Goal: Information Seeking & Learning: Find contact information

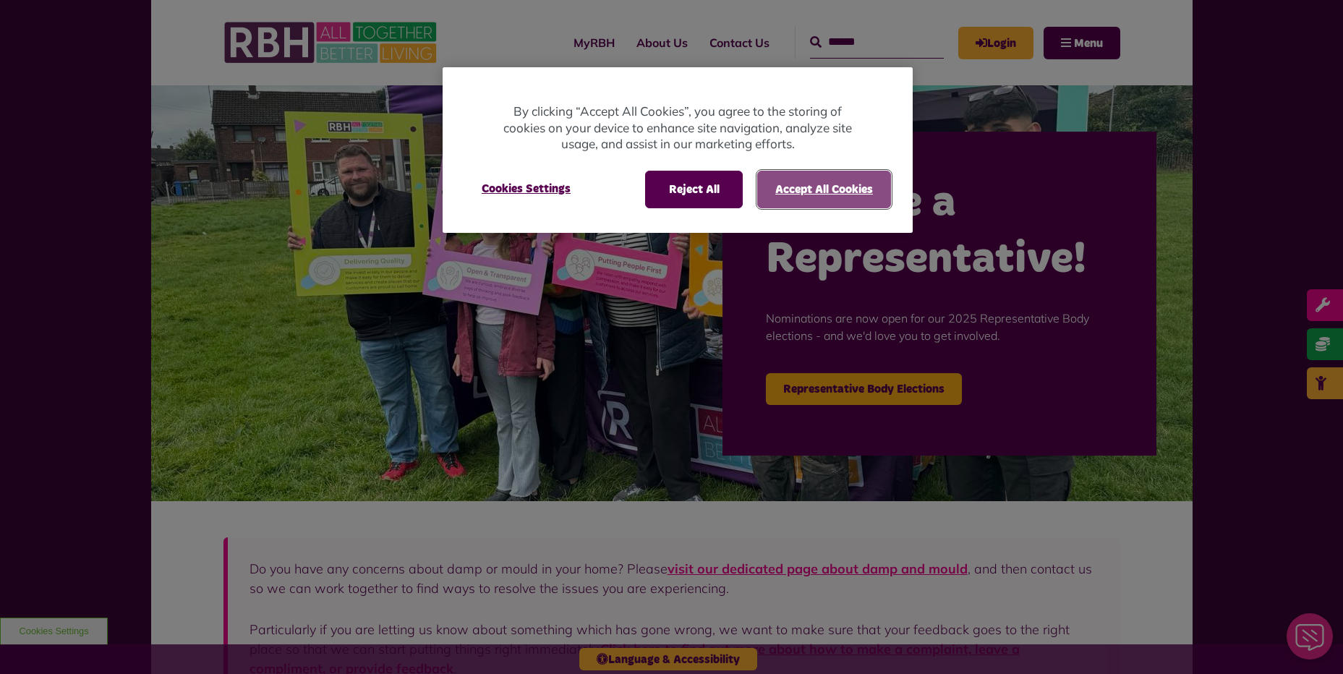
click at [821, 196] on button "Accept All Cookies" at bounding box center [824, 190] width 134 height 38
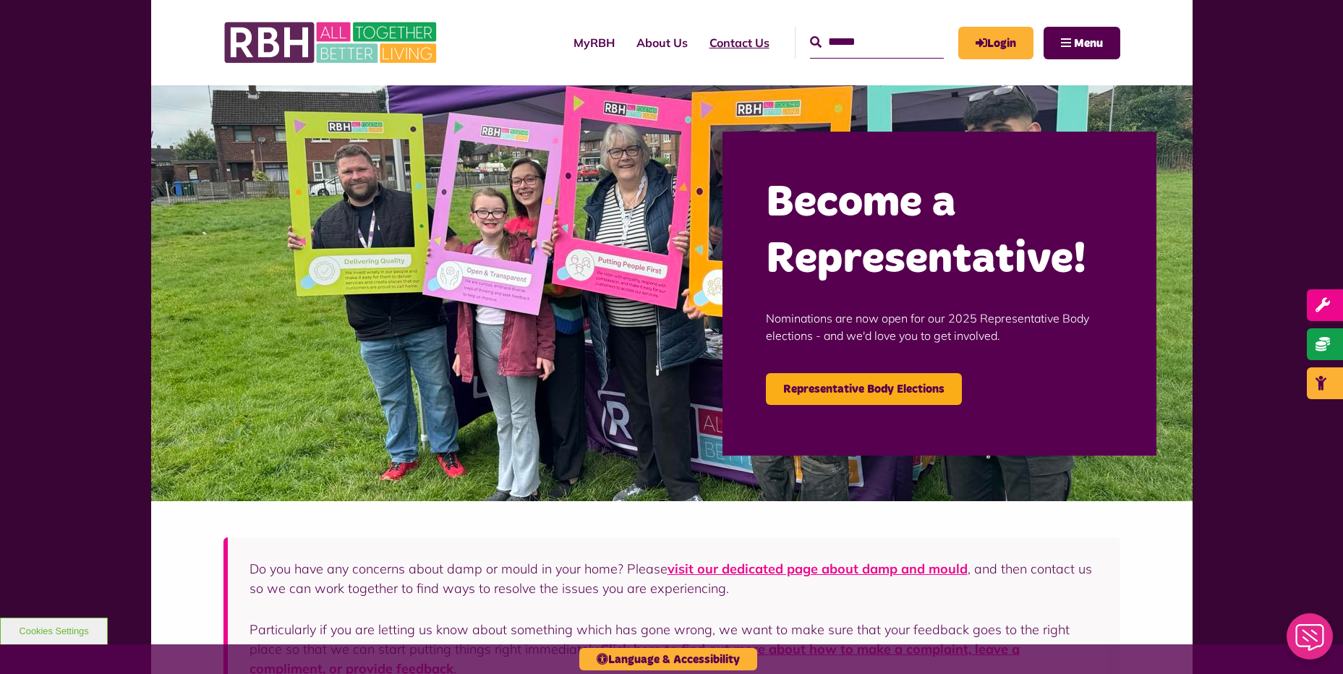
click at [724, 43] on link "Contact Us" at bounding box center [739, 42] width 82 height 39
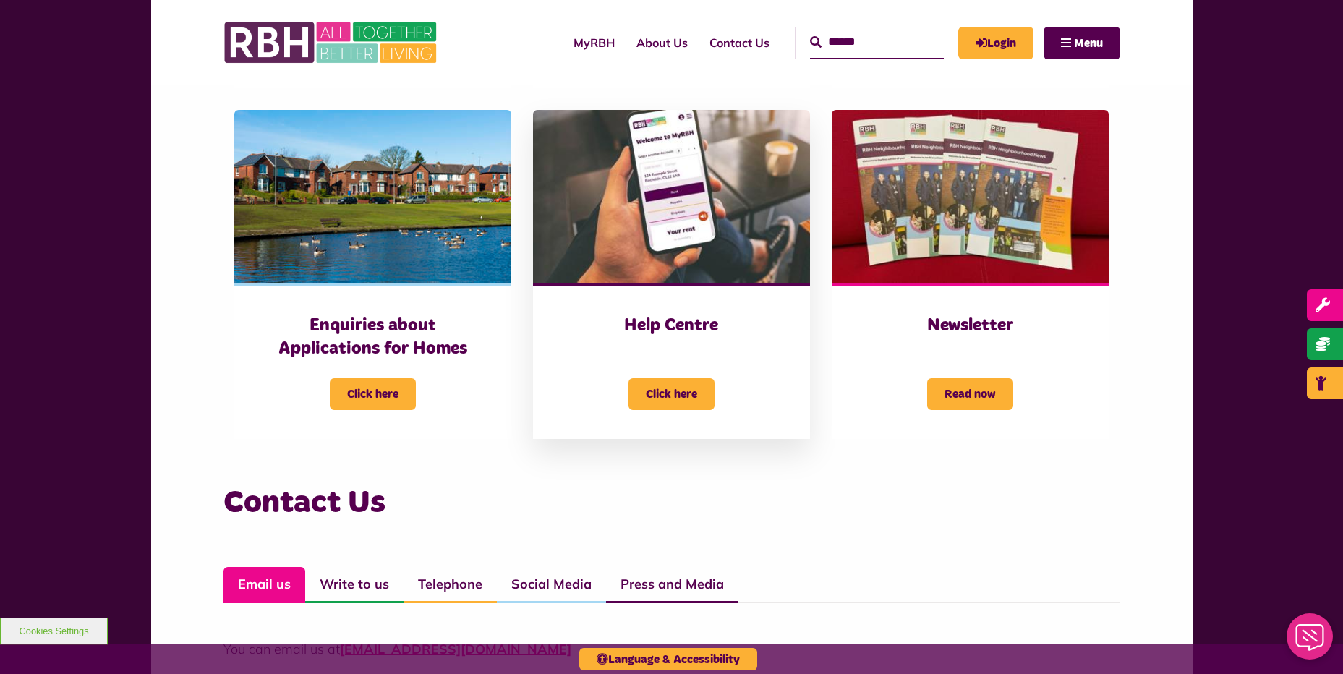
scroll to position [868, 0]
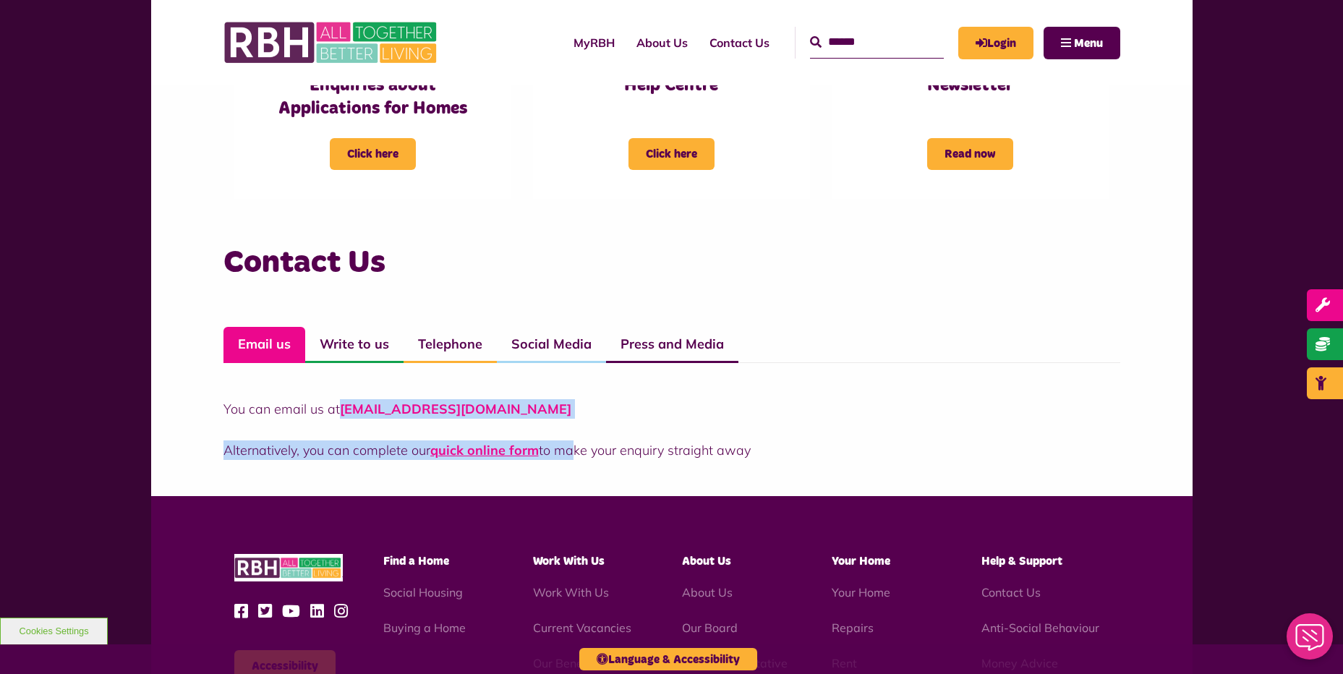
drag, startPoint x: 568, startPoint y: 419, endPoint x: 351, endPoint y: 413, distance: 217.0
click at [351, 413] on div "You can email us at CustomerExperience@rbh.org.uk Alternatively, you can comple…" at bounding box center [671, 429] width 897 height 61
click at [755, 406] on p "You can email us at CustomerExperience@rbh.org.uk" at bounding box center [671, 409] width 897 height 20
click at [737, 407] on p "You can email us at CustomerExperience@rbh.org.uk" at bounding box center [671, 409] width 897 height 20
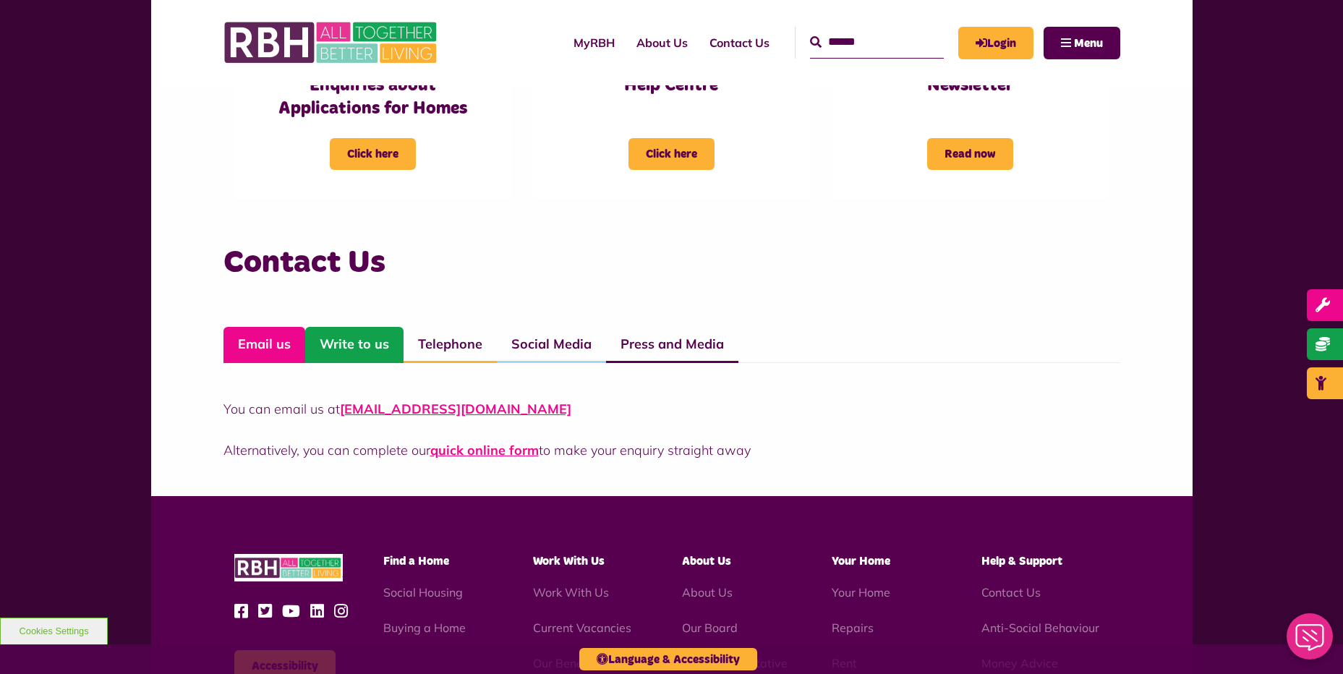
click at [305, 350] on link "Write to us" at bounding box center [354, 345] width 98 height 36
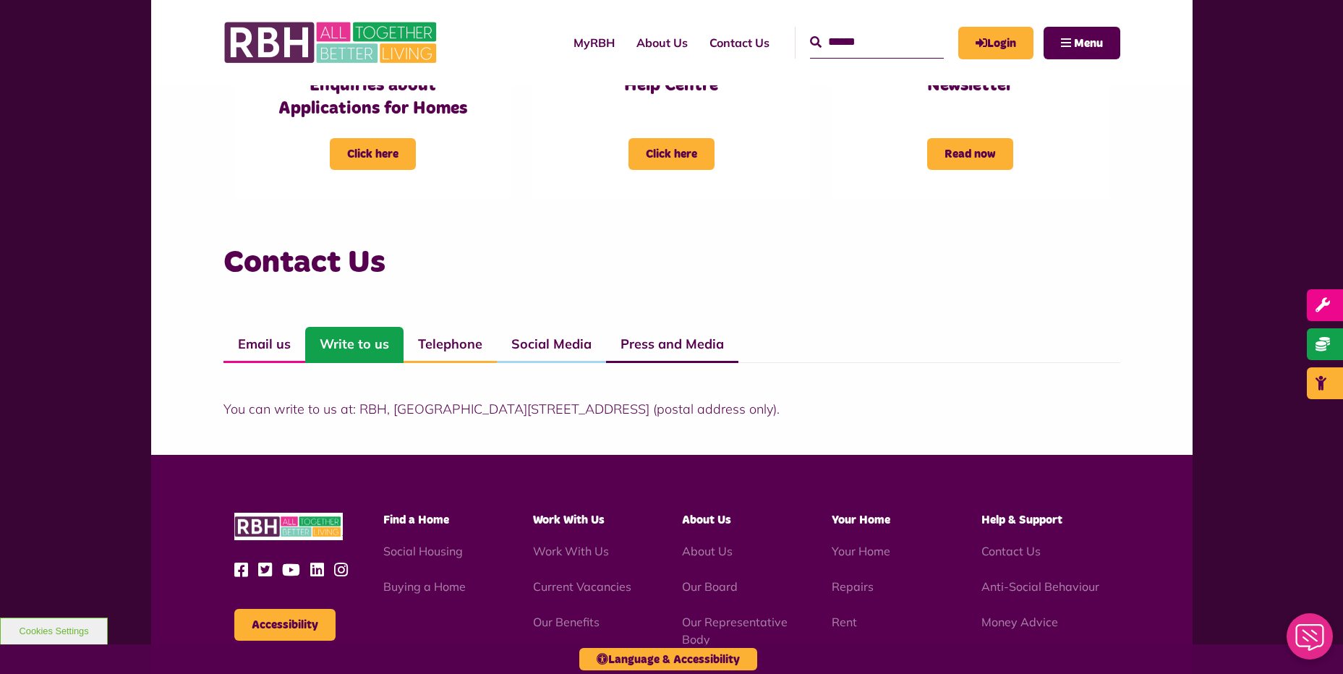
drag, startPoint x: 951, startPoint y: 416, endPoint x: 784, endPoint y: 420, distance: 167.1
click at [784, 420] on div "Contact Us Email us Write to us Telephone Social Media Press and Media You can …" at bounding box center [671, 345] width 1041 height 220
drag, startPoint x: 784, startPoint y: 420, endPoint x: 677, endPoint y: 420, distance: 107.0
click at [678, 420] on div "Contact Us Email us Write to us Telephone Social Media Press and Media You can …" at bounding box center [671, 345] width 1041 height 220
drag, startPoint x: 363, startPoint y: 408, endPoint x: 725, endPoint y: 401, distance: 362.3
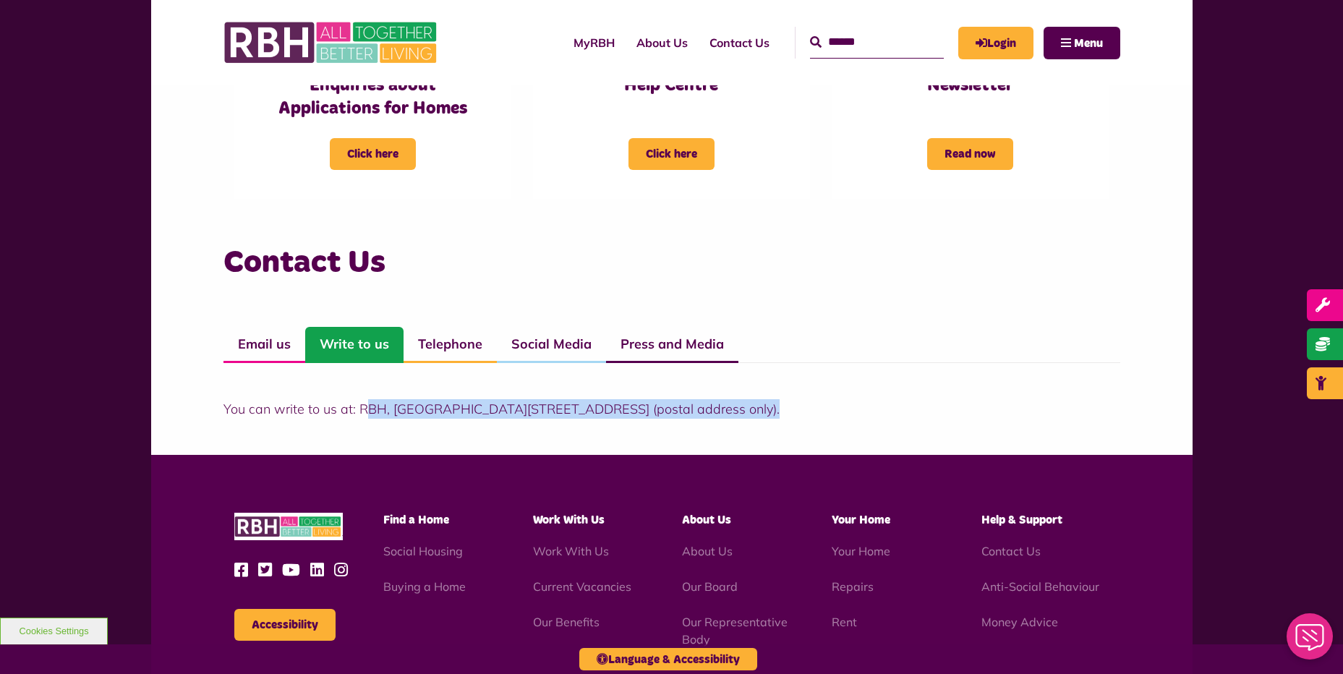
click at [725, 401] on p "You can write to us at: RBH, Unique Enterprise Centre, Belfield Road, Rochdale,…" at bounding box center [671, 409] width 897 height 20
drag, startPoint x: 748, startPoint y: 403, endPoint x: 352, endPoint y: 409, distance: 396.3
click at [352, 409] on p "You can write to us at: RBH, Unique Enterprise Centre, Belfield Road, Rochdale,…" at bounding box center [671, 409] width 897 height 20
copy p "RBH, Unique Enterprise Centre, Belfield Road, Rochdale, OL16 2UP"
click at [445, 346] on link "Telephone" at bounding box center [449, 345] width 93 height 36
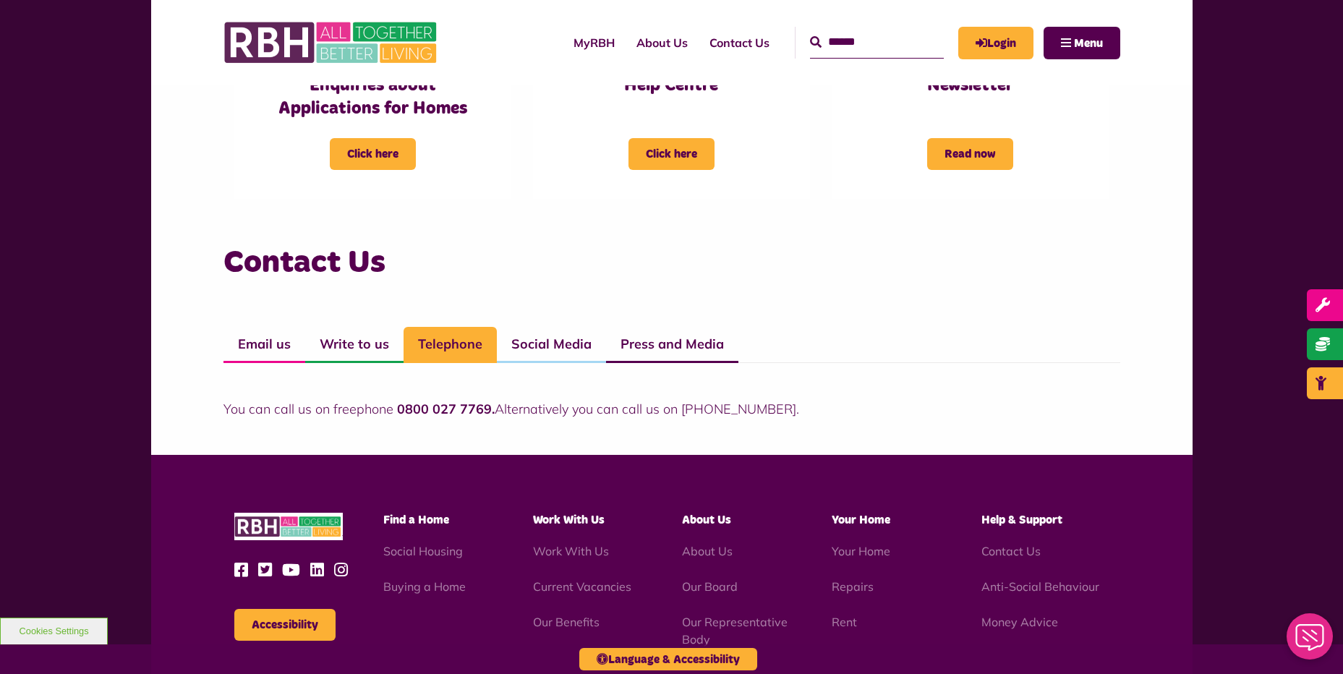
drag, startPoint x: 494, startPoint y: 408, endPoint x: 396, endPoint y: 409, distance: 97.6
click at [397, 409] on strong "0800 027 7769." at bounding box center [446, 409] width 98 height 17
copy strong "0800 027 7769."
click at [534, 344] on link "Social Media" at bounding box center [551, 345] width 109 height 36
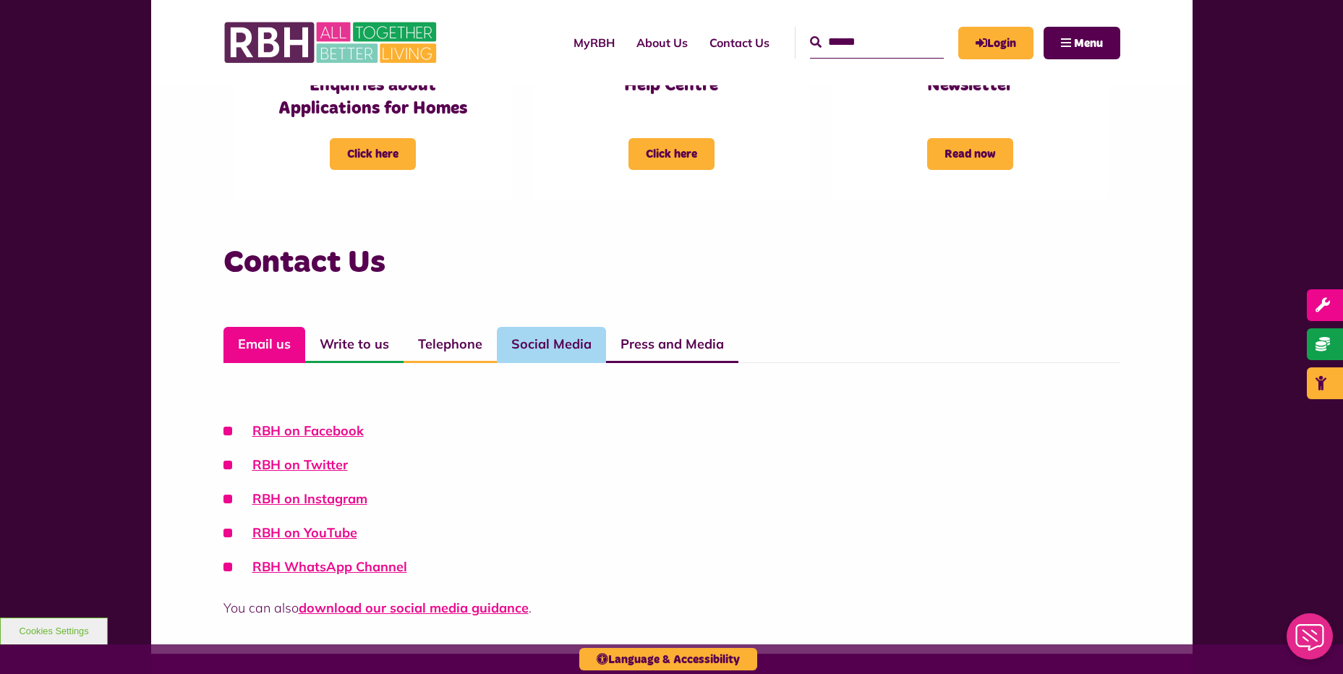
click at [235, 346] on link "Email us" at bounding box center [264, 345] width 82 height 36
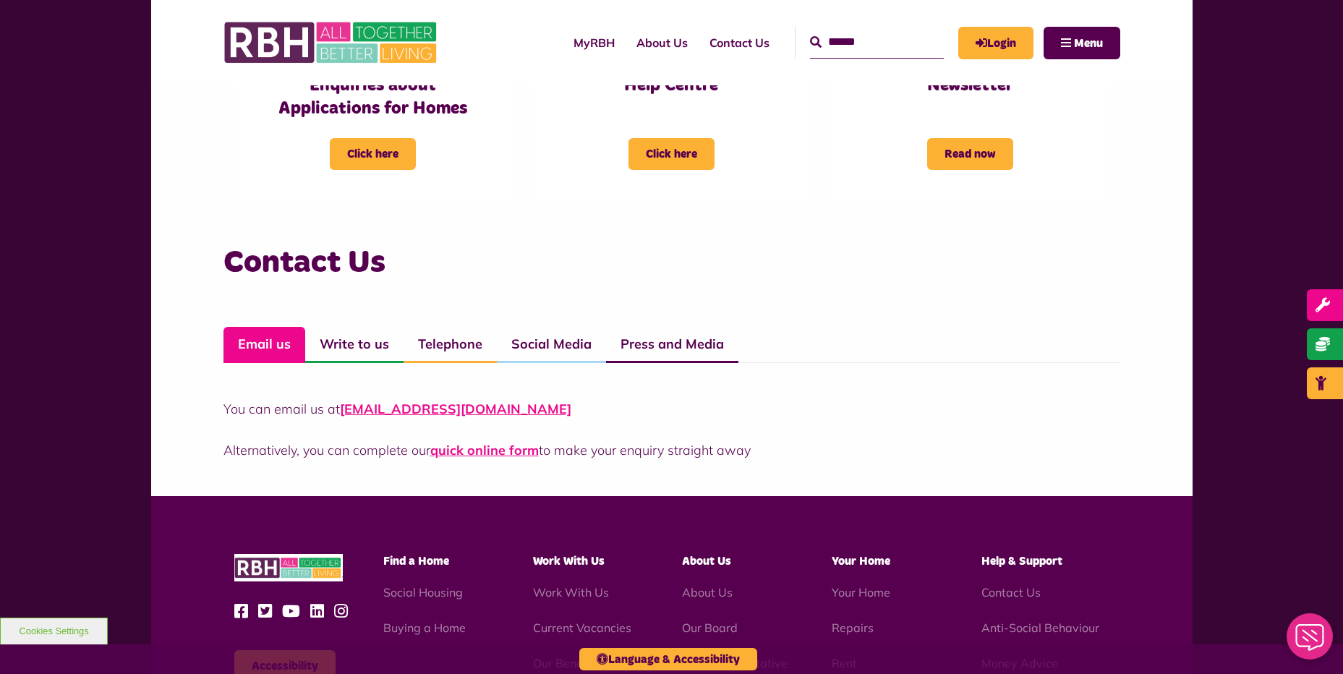
drag, startPoint x: 554, startPoint y: 412, endPoint x: 339, endPoint y: 401, distance: 215.1
click at [339, 401] on p "You can email us at CustomerExperience@rbh.org.uk" at bounding box center [671, 409] width 897 height 20
copy link "CustomerExperience@rbh.org.uk"
